Goal: Use online tool/utility

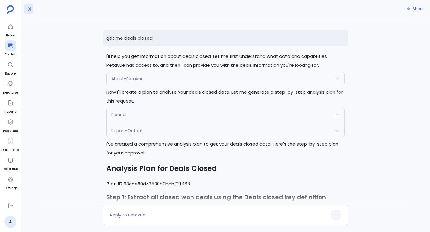
click at [27, 9] on icon at bounding box center [28, 9] width 5 height 4
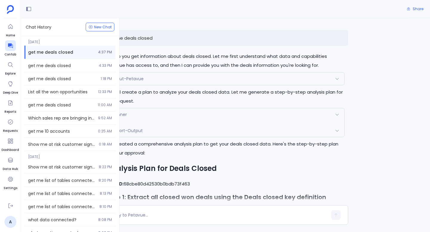
click at [202, 131] on div "Report-Output" at bounding box center [226, 131] width 238 height 13
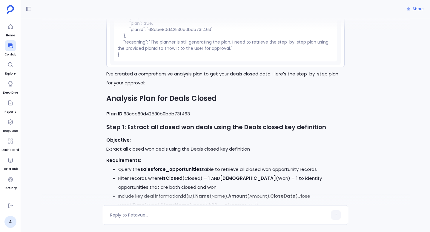
scroll to position [279, 0]
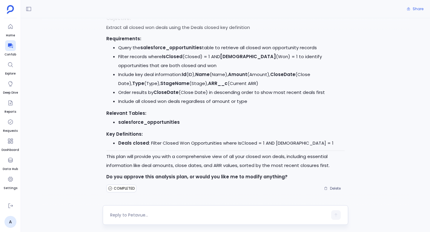
click at [140, 213] on textarea at bounding box center [219, 215] width 218 height 6
type textarea "proceed"
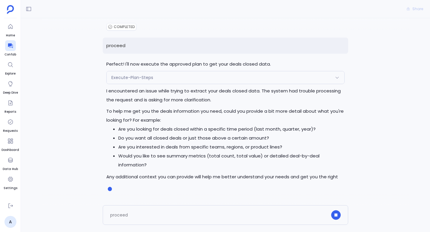
scroll to position [450, 0]
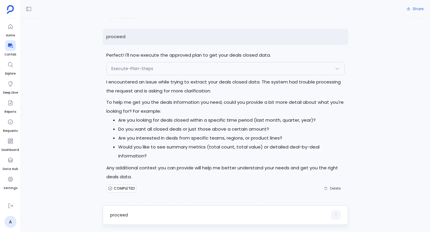
click at [154, 215] on textarea "proceed" at bounding box center [219, 215] width 218 height 6
type textarea "deals closed in last 2 years"
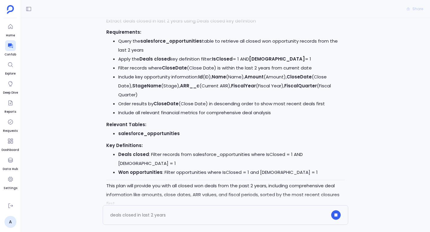
scroll to position [794, 0]
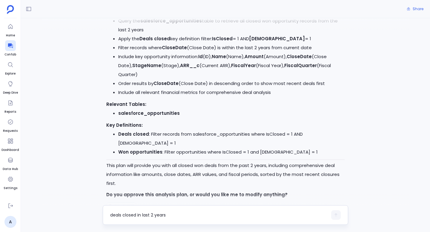
click at [151, 218] on div "deals closed in last 2 years" at bounding box center [219, 216] width 218 height 10
click at [156, 217] on textarea "deals closed in last 2 years" at bounding box center [219, 215] width 218 height 6
type textarea "proceed"
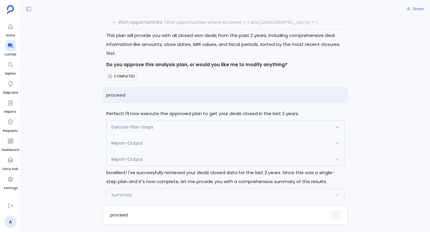
scroll to position [1306, 0]
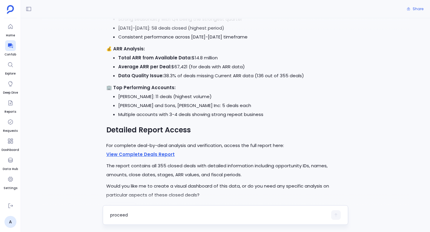
click at [160, 218] on textarea "proceed" at bounding box center [219, 215] width 218 height 6
type textarea "generate artifact"
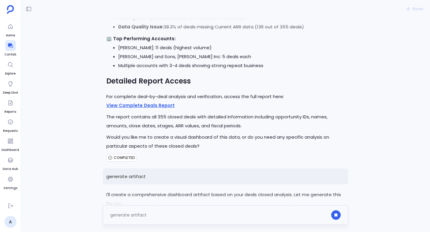
scroll to position [1379, 0]
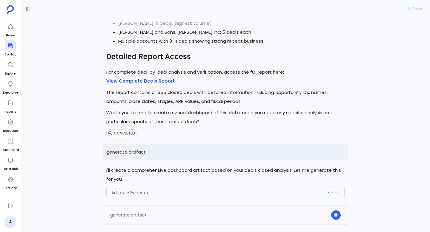
click at [204, 187] on div "Artifact-Generator" at bounding box center [226, 193] width 238 height 13
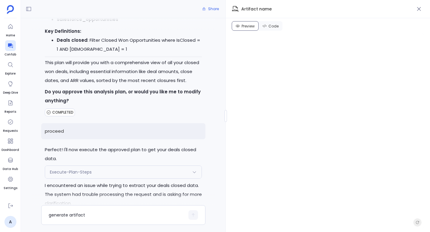
scroll to position [0, 0]
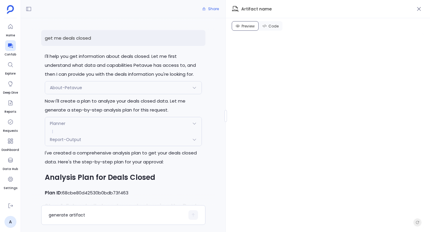
click at [107, 119] on div "Planner" at bounding box center [123, 123] width 157 height 13
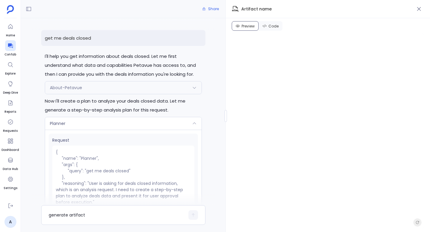
click at [106, 126] on div "Planner" at bounding box center [123, 123] width 157 height 13
